Goal: Obtain resource: Download file/media

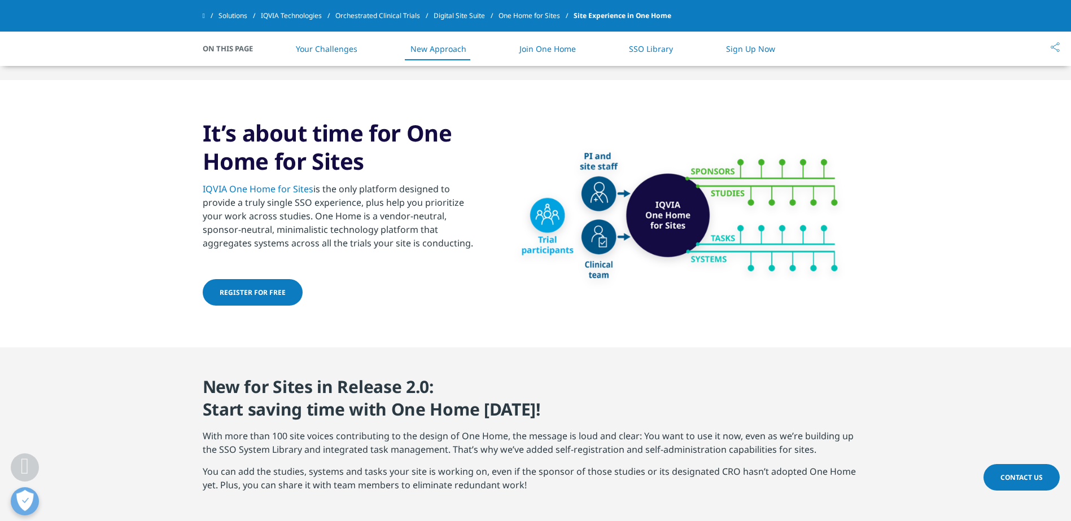
scroll to position [903, 0]
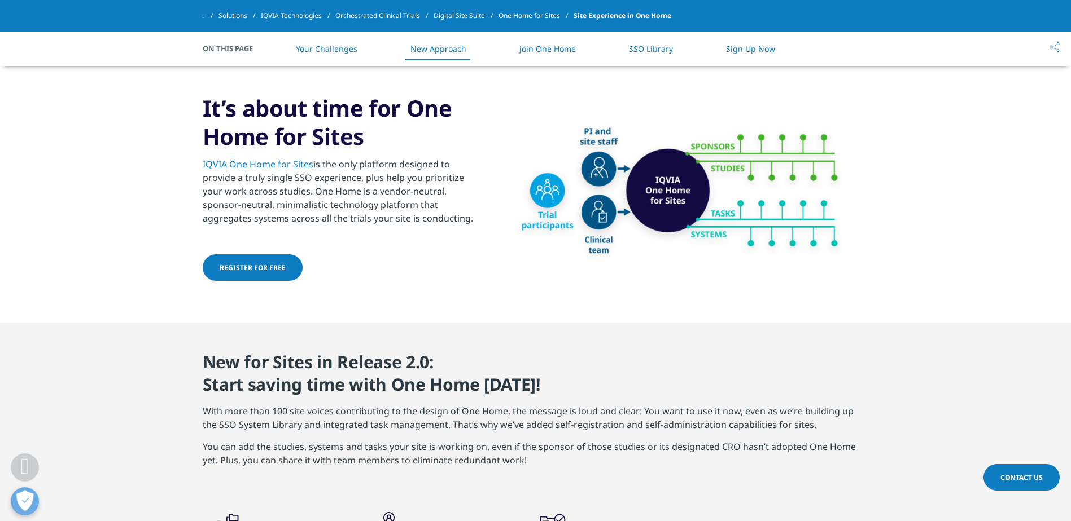
click at [250, 164] on link "IQVIA One Home for Sites" at bounding box center [258, 164] width 111 height 12
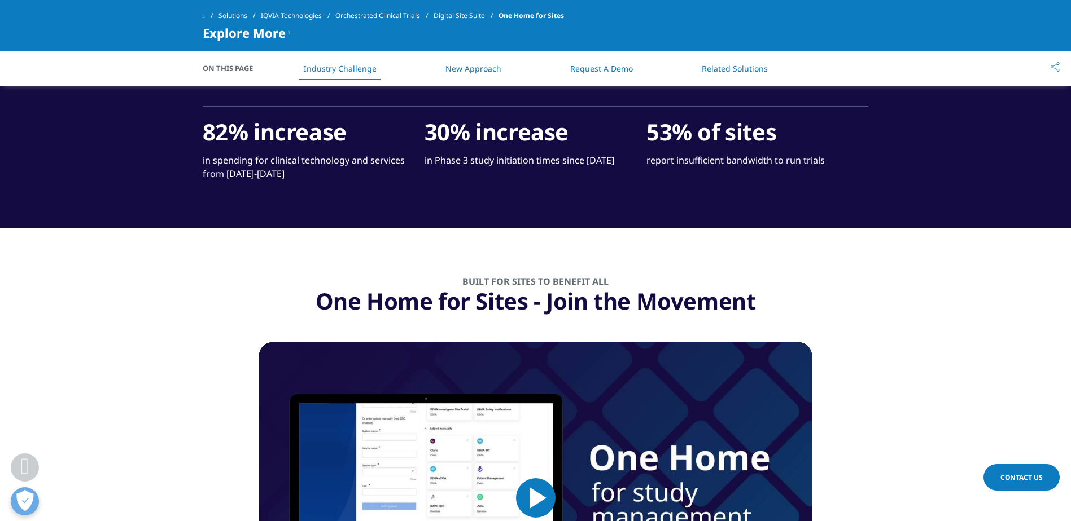
scroll to position [1072, 0]
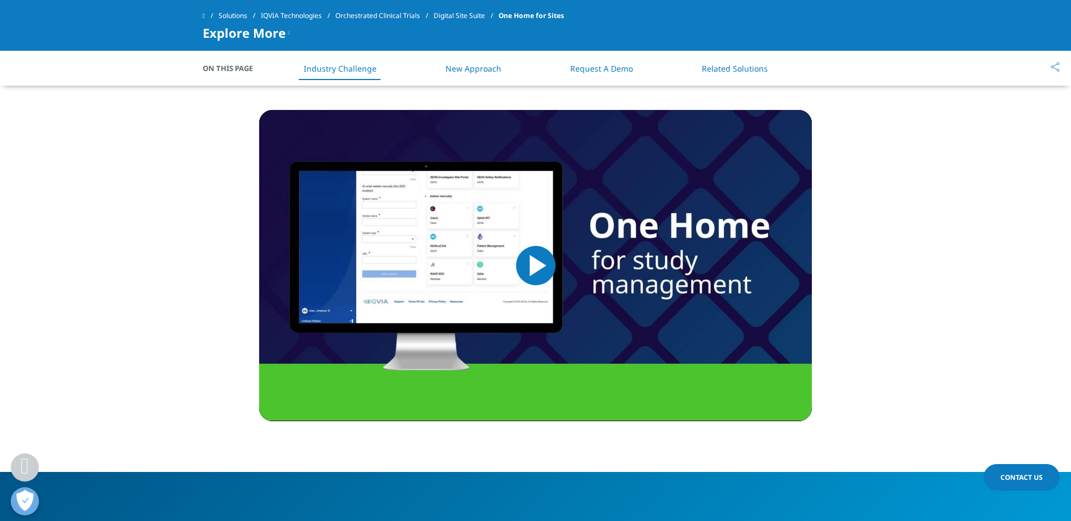
click at [536, 266] on span "Video Player" at bounding box center [536, 266] width 0 height 0
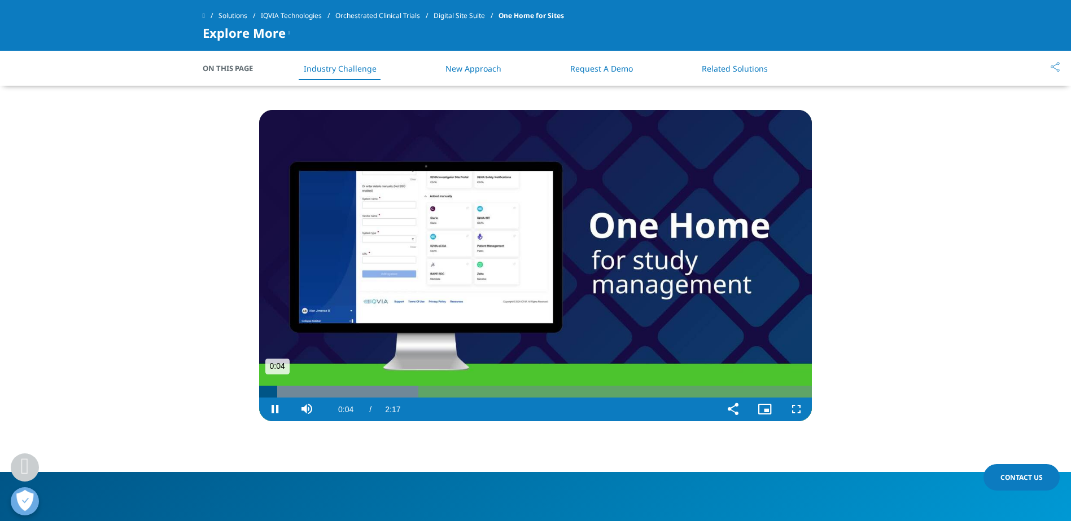
click at [284, 393] on div "Loaded : 28.76% 0:05 0:04" at bounding box center [535, 392] width 553 height 12
click at [315, 389] on div "Progress Bar" at bounding box center [358, 392] width 199 height 12
click at [359, 389] on div "Progress Bar" at bounding box center [378, 392] width 239 height 12
click at [413, 388] on div "Progress Bar" at bounding box center [399, 392] width 281 height 12
drag, startPoint x: 461, startPoint y: 388, endPoint x: 473, endPoint y: 391, distance: 12.2
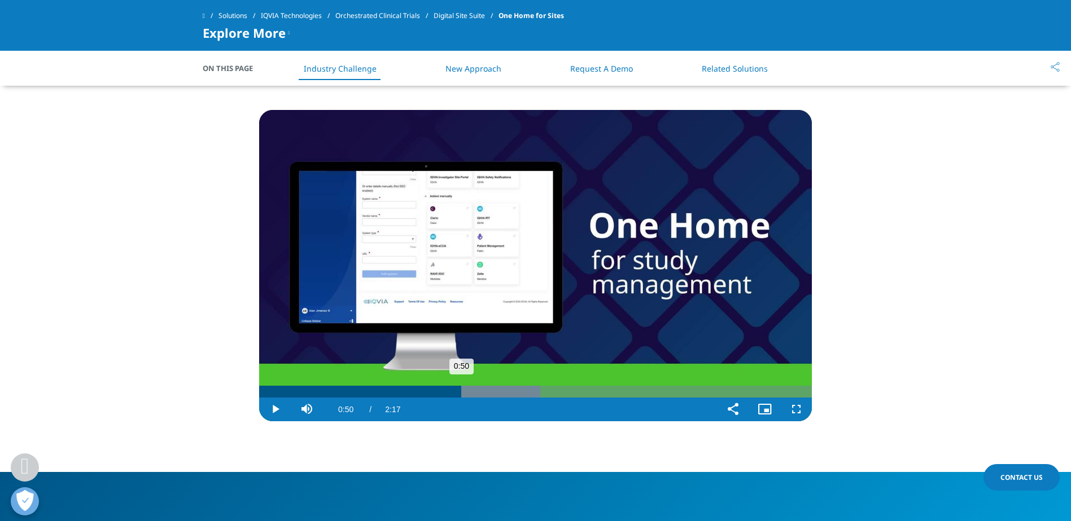
click at [462, 388] on div "Loaded : 50.85% 0:50 0:50" at bounding box center [535, 392] width 553 height 12
click at [493, 390] on div "Loaded : 65.38% 0:58 0:51" at bounding box center [535, 392] width 553 height 12
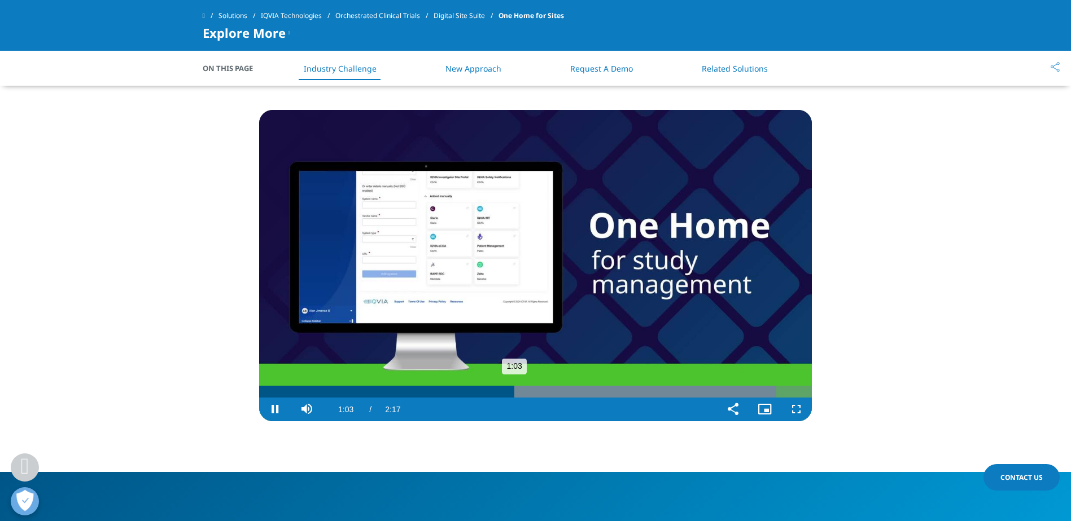
click at [547, 389] on div "Loaded : 93.61% 1:11 1:03" at bounding box center [535, 392] width 553 height 12
click at [590, 388] on div "Loaded : 100.00% 1:22 1:14" at bounding box center [535, 392] width 553 height 12
click at [645, 391] on div "Progress Bar" at bounding box center [620, 392] width 383 height 12
click at [683, 396] on div "Loaded : 100.00% 1:45 1:36" at bounding box center [535, 392] width 553 height 12
click at [737, 391] on div "Loaded : 100.00% 1:58 1:46" at bounding box center [535, 392] width 553 height 12
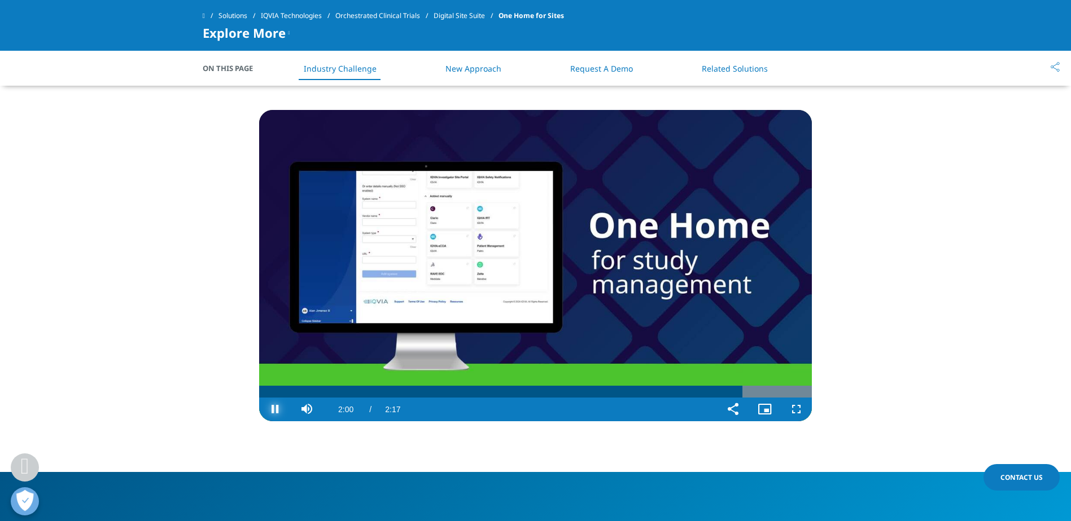
click at [268, 410] on span "Video Player" at bounding box center [275, 410] width 32 height 0
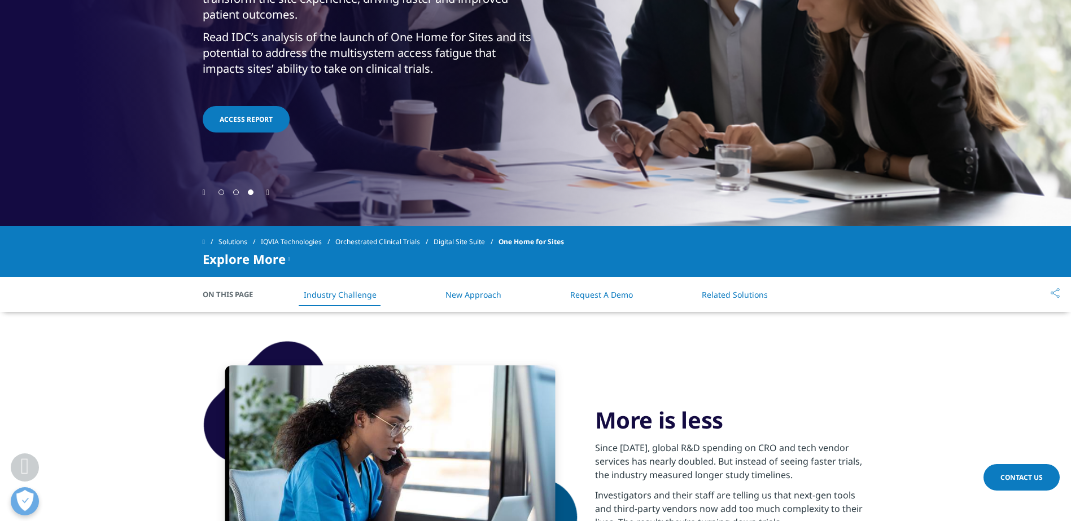
scroll to position [0, 0]
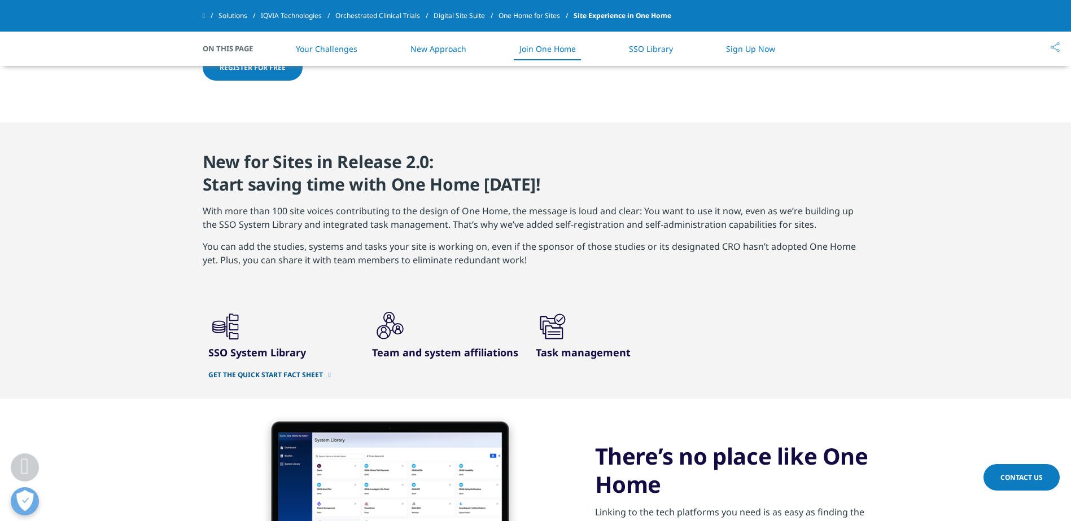
scroll to position [1072, 0]
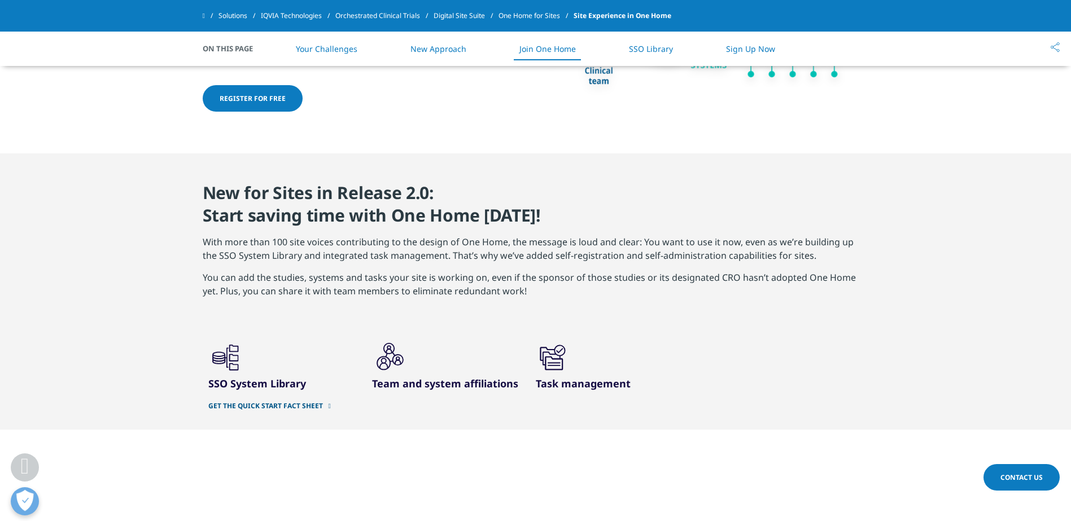
click at [279, 404] on link "GET THE QUICK START FACT SHEET" at bounding box center [281, 406] width 147 height 9
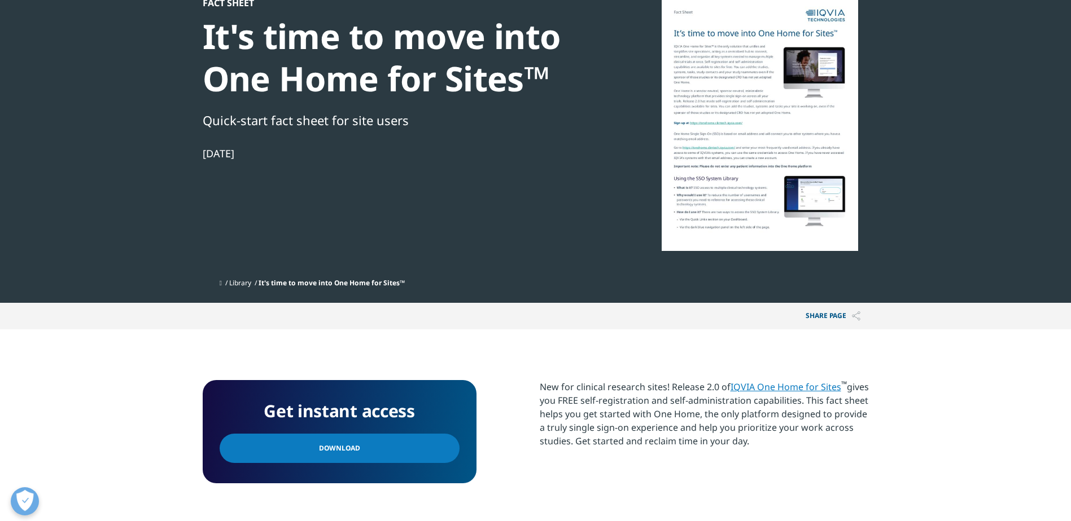
scroll to position [103, 666]
click at [731, 172] on div at bounding box center [760, 124] width 218 height 254
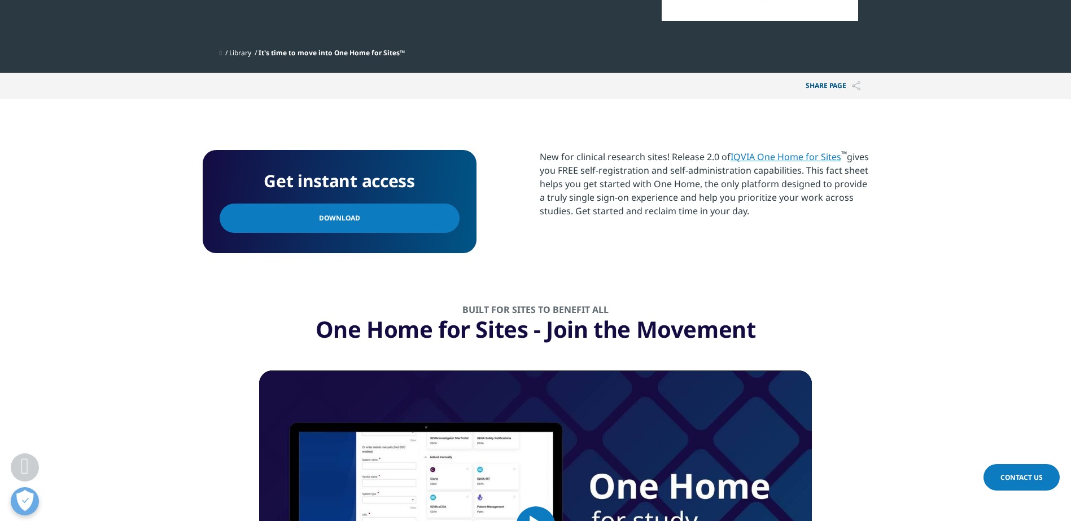
scroll to position [339, 0]
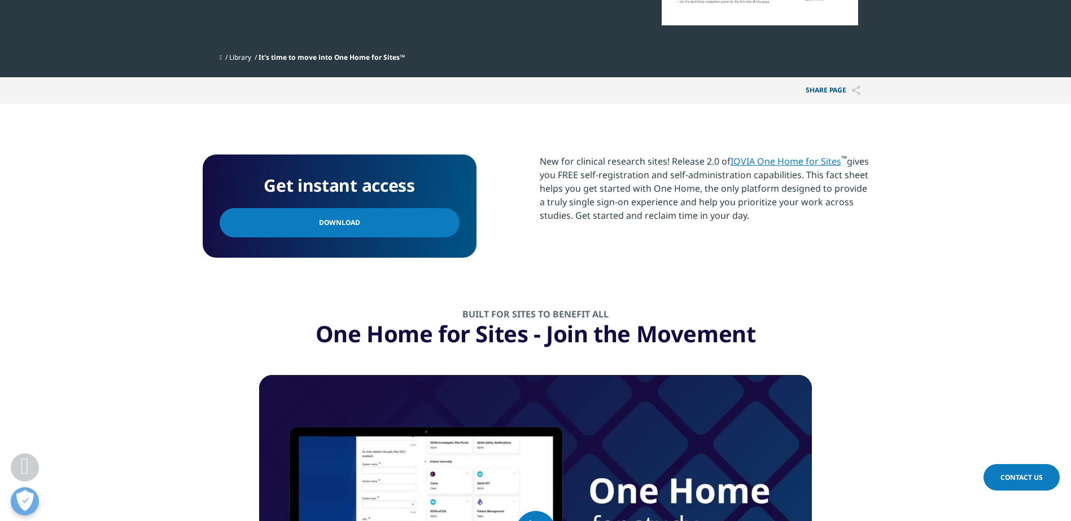
click at [339, 223] on span "Download" at bounding box center [339, 223] width 41 height 12
